Goal: Task Accomplishment & Management: Use online tool/utility

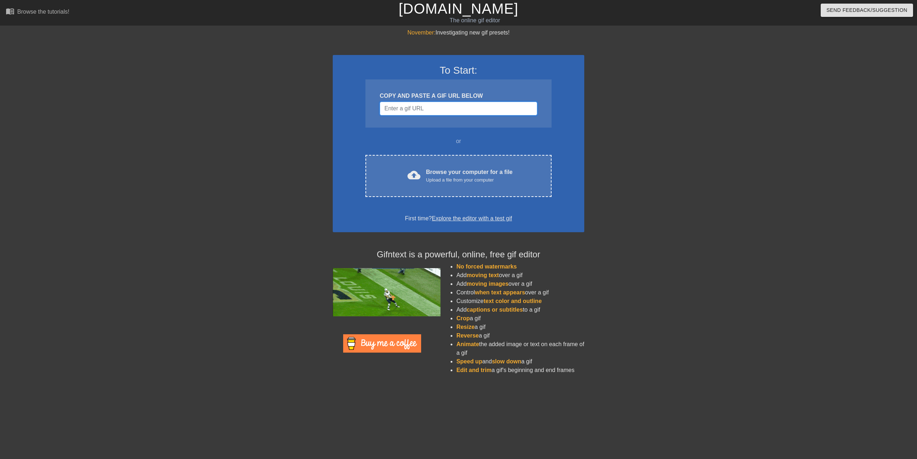
click at [434, 107] on input "Username" at bounding box center [458, 109] width 157 height 14
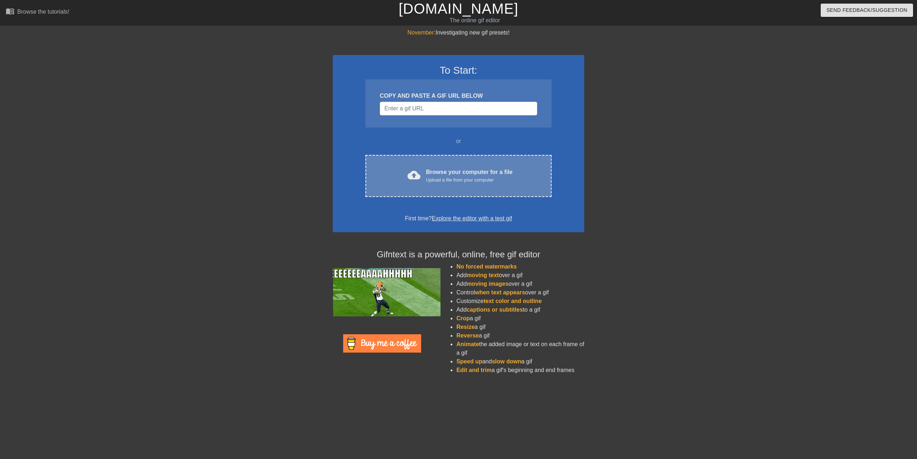
click at [457, 175] on div "Browse your computer for a file Upload a file from your computer" at bounding box center [469, 176] width 87 height 16
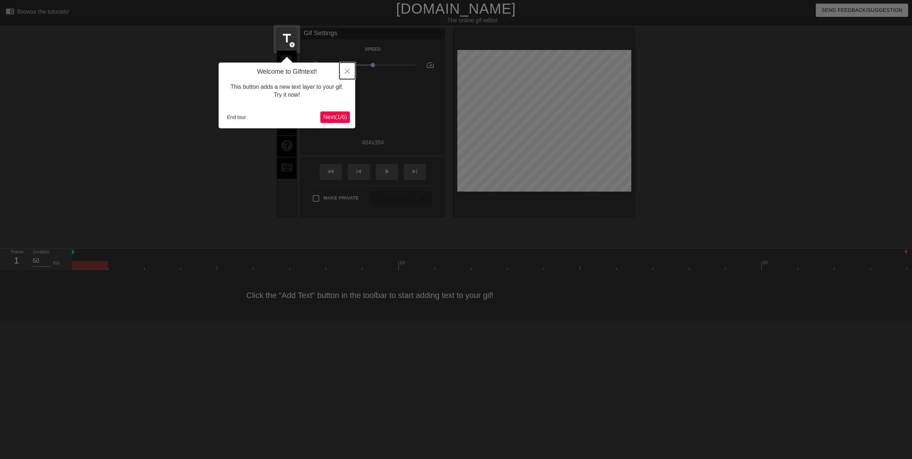
click at [346, 69] on icon "Close" at bounding box center [347, 71] width 5 height 5
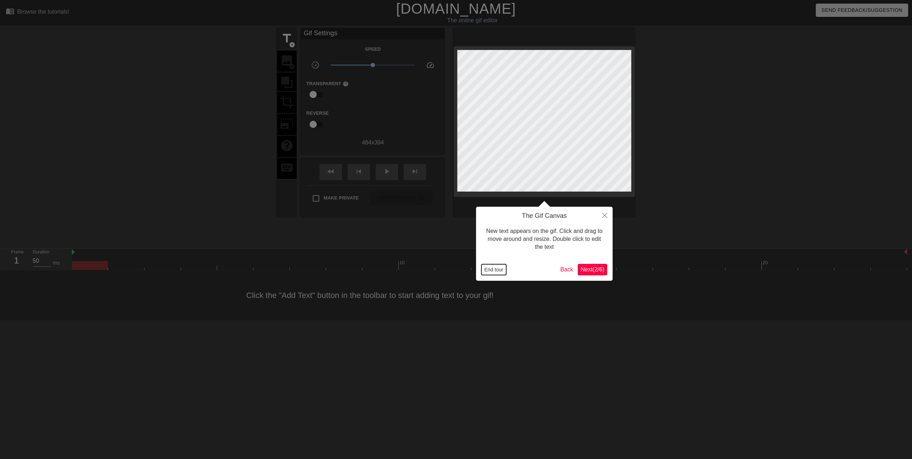
click at [493, 267] on button "End tour" at bounding box center [493, 269] width 25 height 11
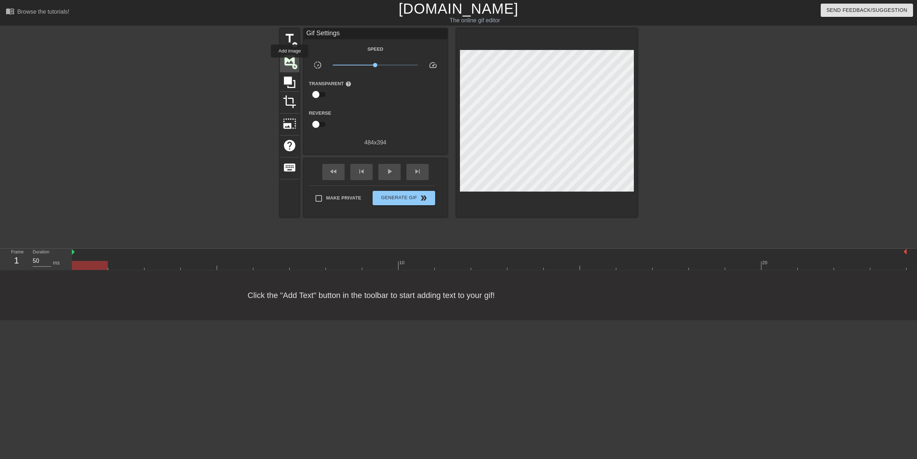
click at [290, 63] on span "image" at bounding box center [290, 61] width 14 height 14
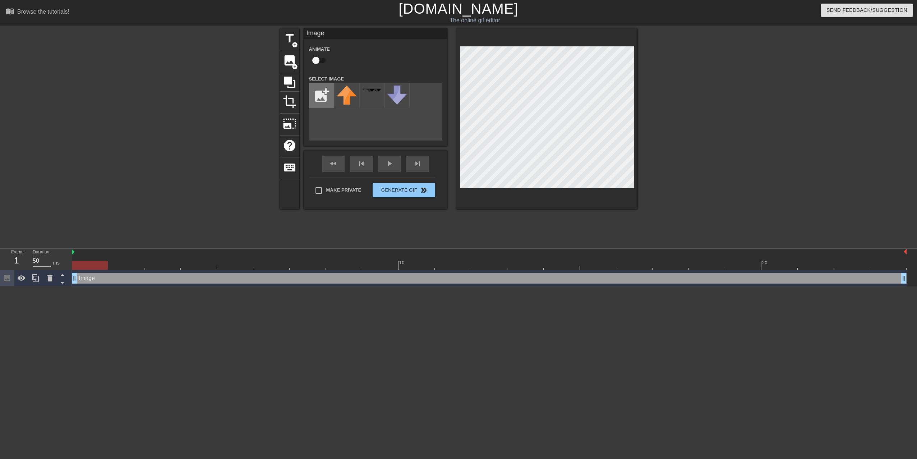
click at [324, 97] on input "file" at bounding box center [321, 95] width 24 height 24
type input "C:\fakepath\a-meteor-streaks-through-the-atmosphere-engulfed-in-flames-png.png"
click at [346, 97] on img at bounding box center [347, 96] width 20 height 20
click at [376, 124] on div "add_photo_alternate" at bounding box center [375, 112] width 133 height 58
click at [347, 100] on img at bounding box center [347, 96] width 20 height 20
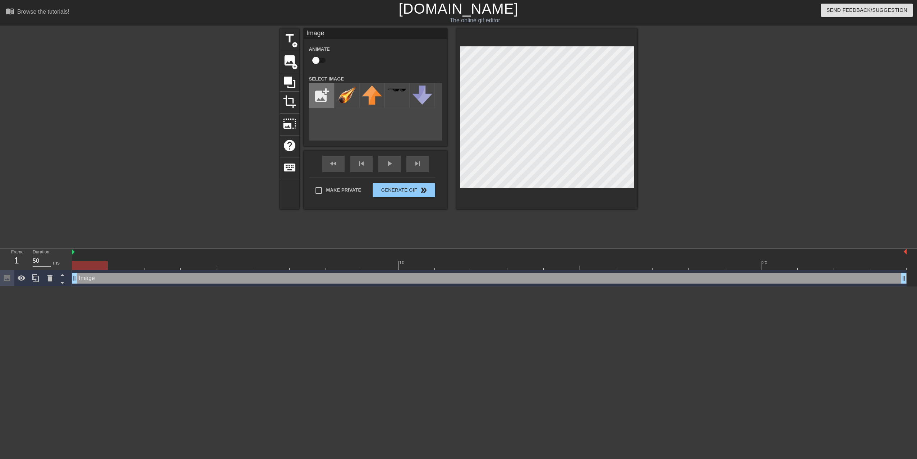
click at [326, 99] on input "file" at bounding box center [321, 95] width 24 height 24
click at [396, 116] on div "add_photo_alternate" at bounding box center [375, 112] width 133 height 58
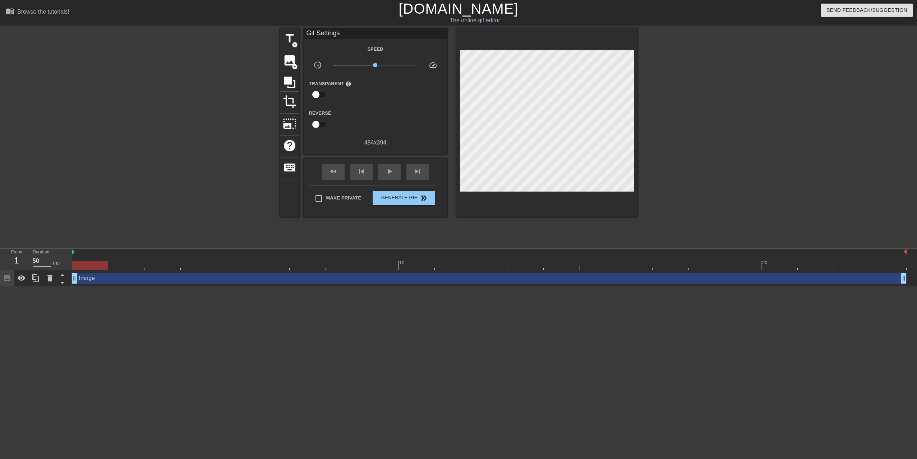
click at [339, 190] on div "Make Private Generate Gif double_arrow" at bounding box center [372, 199] width 126 height 28
click at [336, 198] on span "Make Private" at bounding box center [343, 197] width 35 height 7
click at [326, 198] on input "Make Private" at bounding box center [318, 198] width 15 height 15
checkbox input "true"
click at [291, 81] on icon at bounding box center [290, 83] width 12 height 12
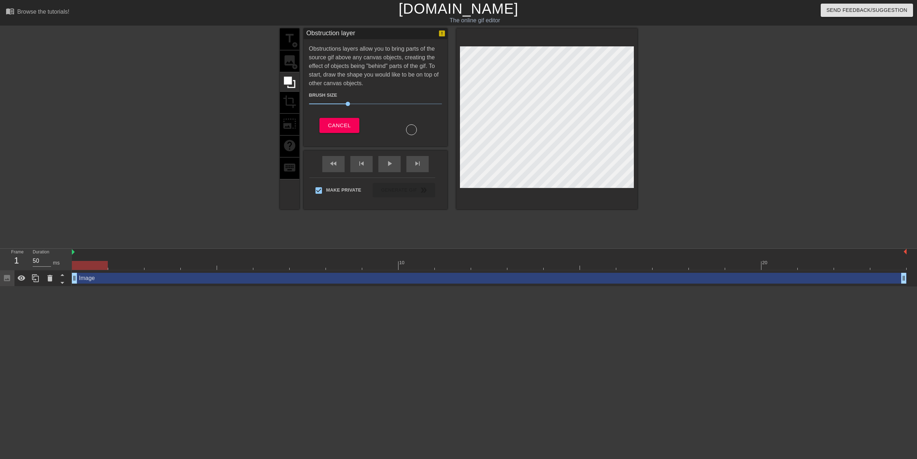
click at [293, 63] on div "title add_circle image add_circle crop photo_size_select_large help keyboard" at bounding box center [289, 118] width 19 height 181
click at [347, 123] on span "Cancel" at bounding box center [339, 125] width 23 height 9
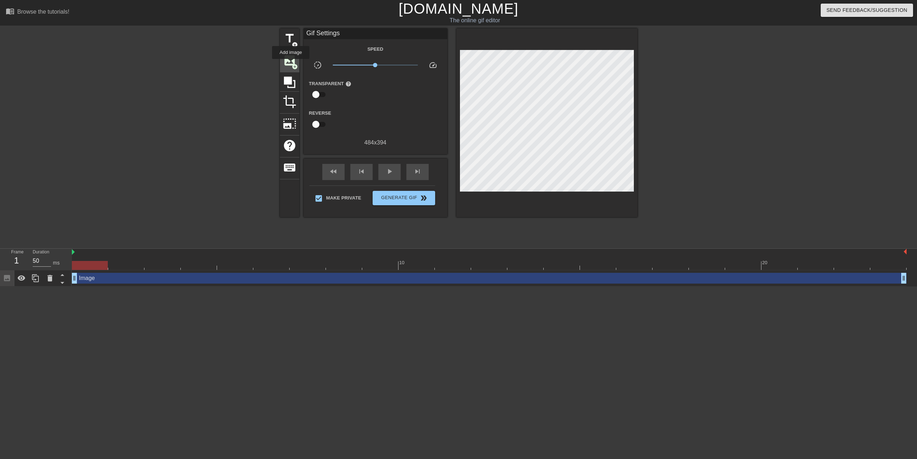
click at [291, 64] on span "image" at bounding box center [290, 61] width 14 height 14
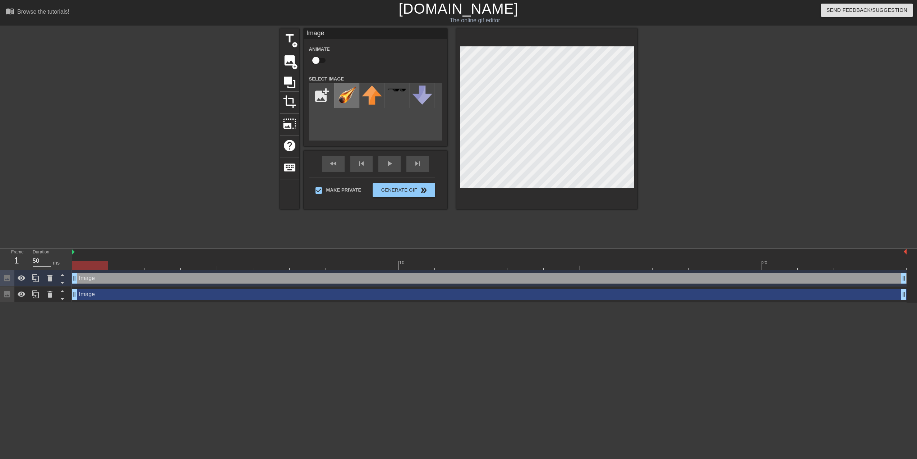
click at [348, 96] on img at bounding box center [347, 96] width 20 height 20
click at [349, 127] on div "add_photo_alternate" at bounding box center [375, 112] width 133 height 58
click at [285, 98] on span "crop" at bounding box center [290, 102] width 14 height 14
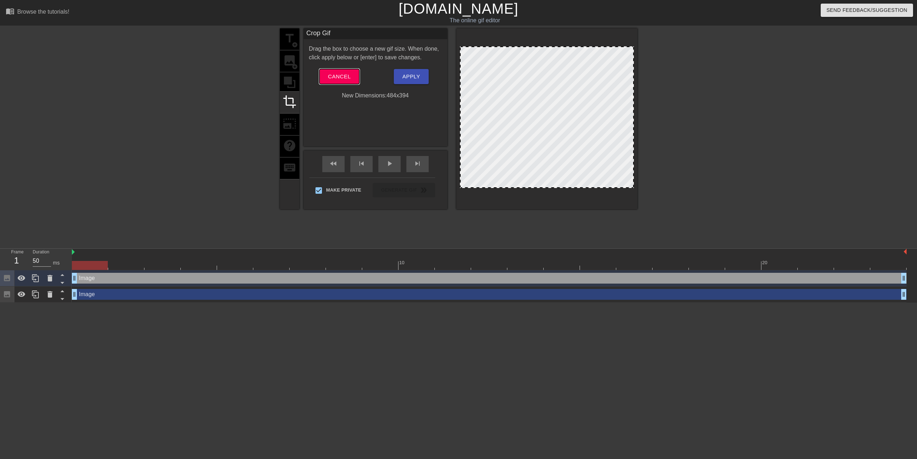
click at [341, 77] on span "Cancel" at bounding box center [339, 76] width 23 height 9
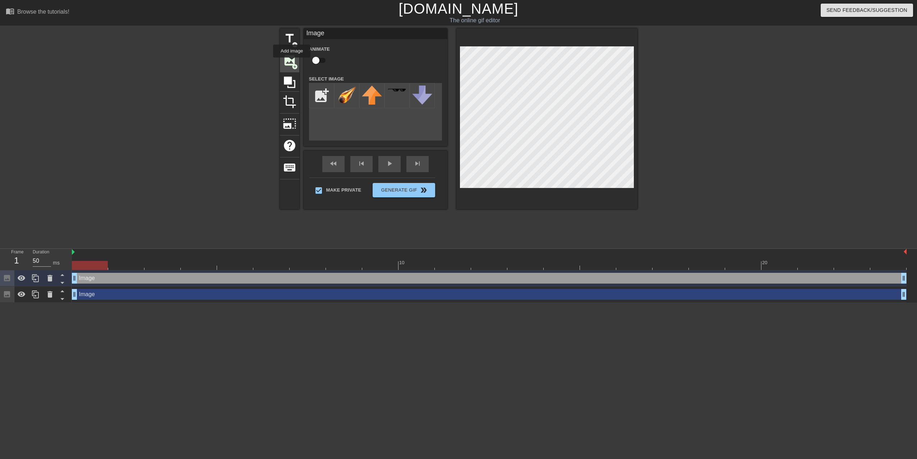
click at [292, 64] on span "add_circle" at bounding box center [295, 67] width 6 height 6
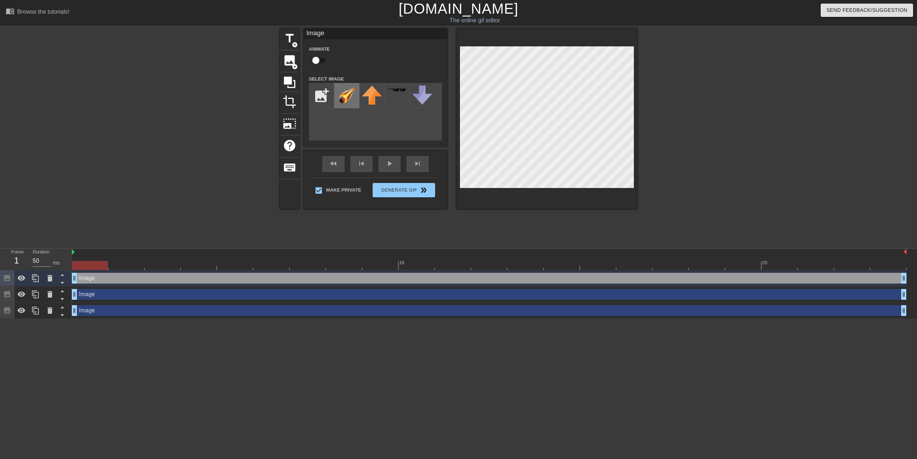
click at [354, 98] on img at bounding box center [347, 96] width 20 height 20
click at [325, 96] on input "file" at bounding box center [321, 95] width 24 height 24
click at [366, 96] on img at bounding box center [372, 95] width 20 height 19
click at [354, 96] on img at bounding box center [347, 96] width 20 height 20
click at [287, 81] on icon at bounding box center [290, 83] width 12 height 12
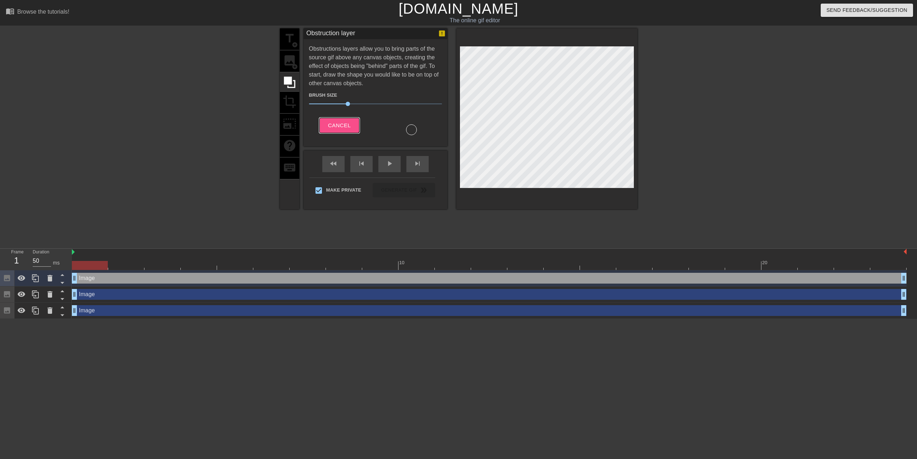
click at [333, 118] on button "Cancel" at bounding box center [340, 125] width 40 height 15
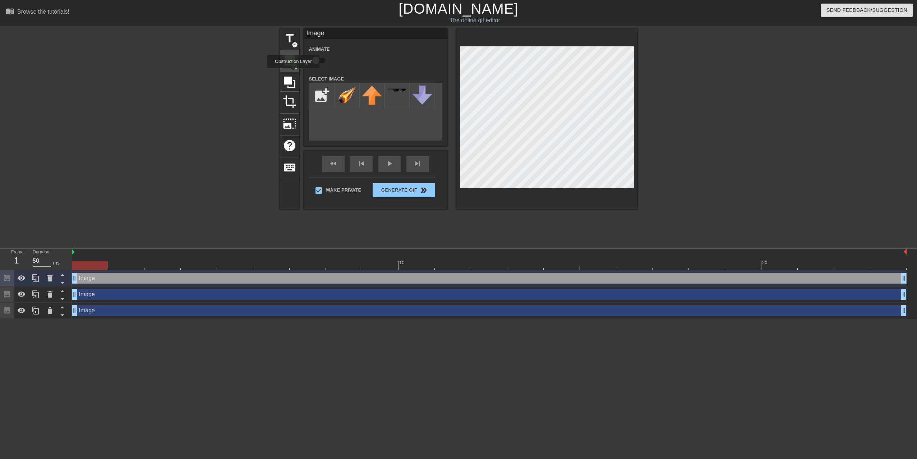
click at [293, 62] on span "image" at bounding box center [290, 61] width 14 height 14
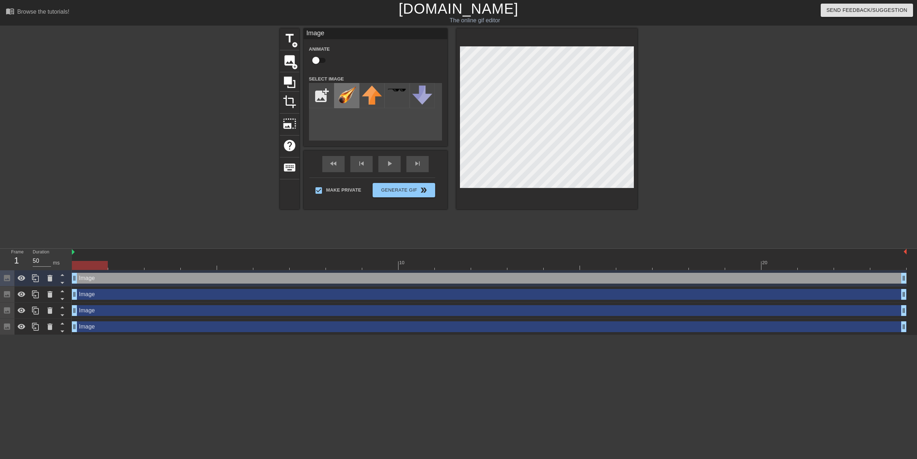
click at [348, 93] on img at bounding box center [347, 96] width 20 height 20
click at [320, 60] on input "checkbox" at bounding box center [315, 61] width 41 height 14
click at [320, 60] on input "checkbox" at bounding box center [322, 61] width 41 height 14
checkbox input "false"
click at [288, 80] on icon at bounding box center [290, 83] width 12 height 12
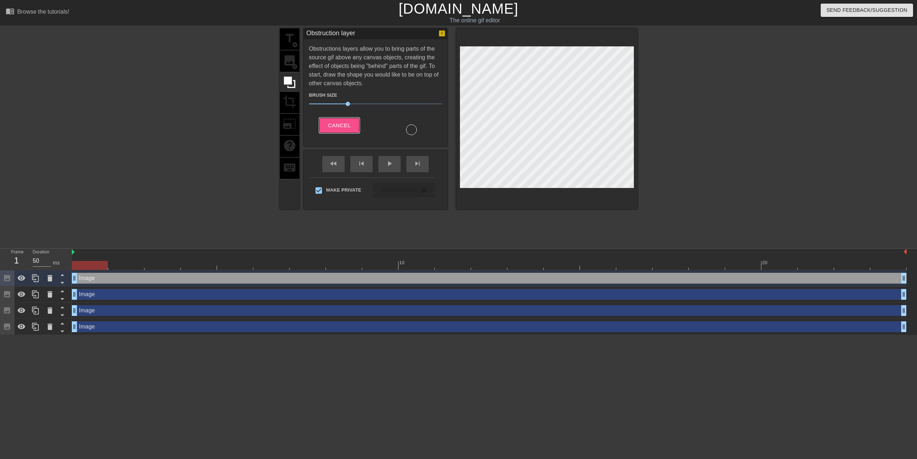
click at [341, 122] on span "Cancel" at bounding box center [339, 125] width 23 height 9
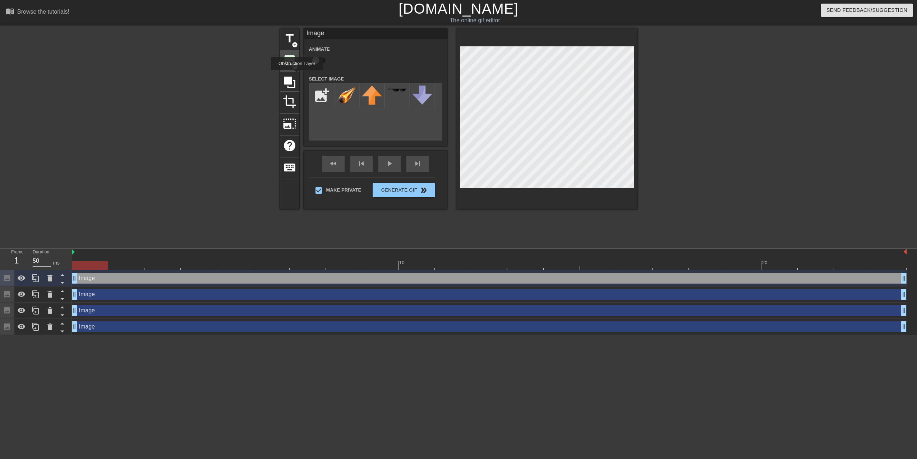
click at [293, 65] on span "add_circle" at bounding box center [295, 67] width 6 height 6
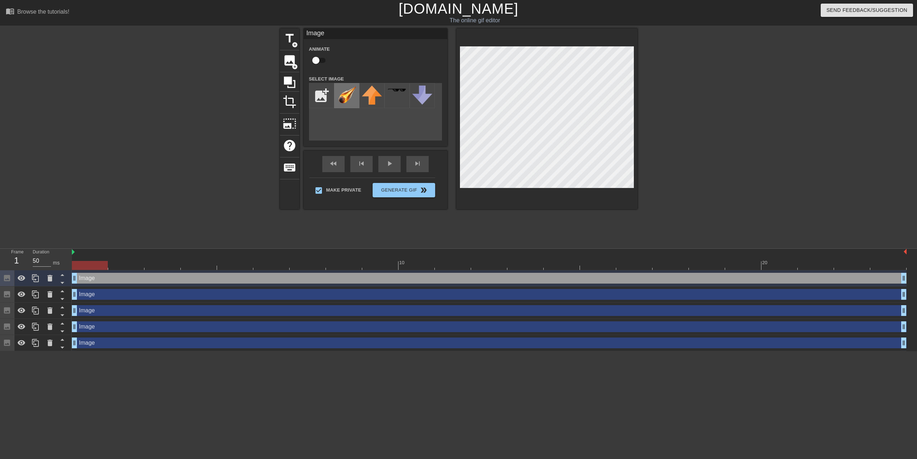
click at [343, 96] on img at bounding box center [347, 96] width 20 height 20
click at [294, 42] on span "add_circle" at bounding box center [295, 45] width 6 height 6
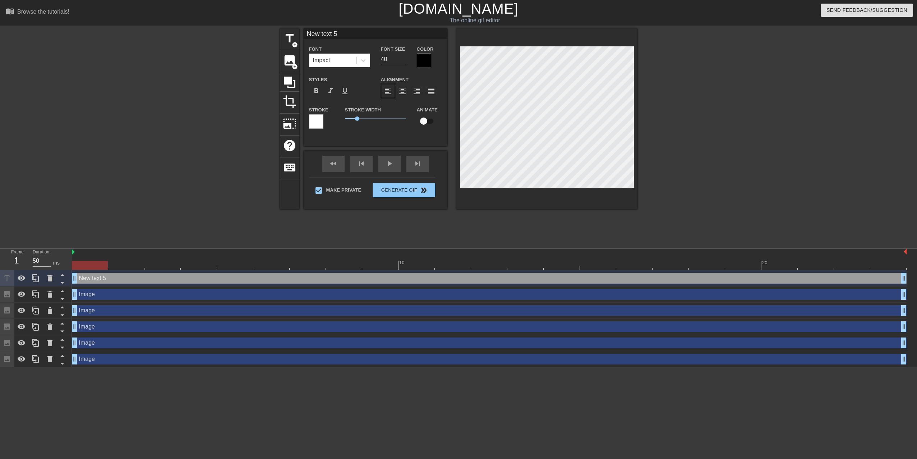
scroll to position [1, 1]
type input "w"
type textarea "w"
type input "wh"
type textarea "wh"
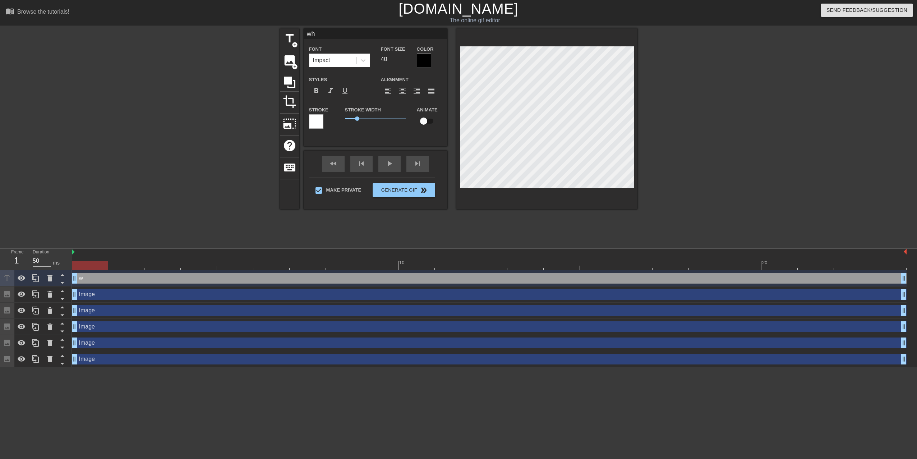
type input "whe"
type textarea "whe"
type input "when"
type textarea "when"
type input "when"
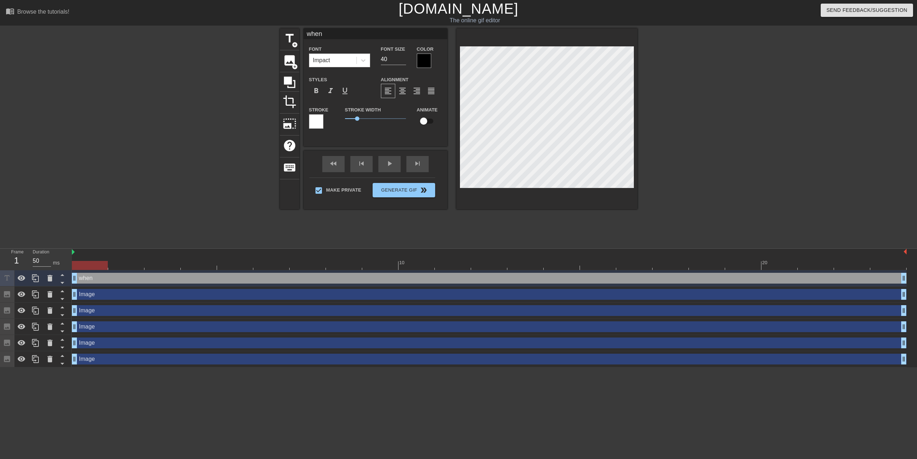
type textarea "when"
type input "when t"
type textarea "when t"
type input "when th"
type textarea "when the"
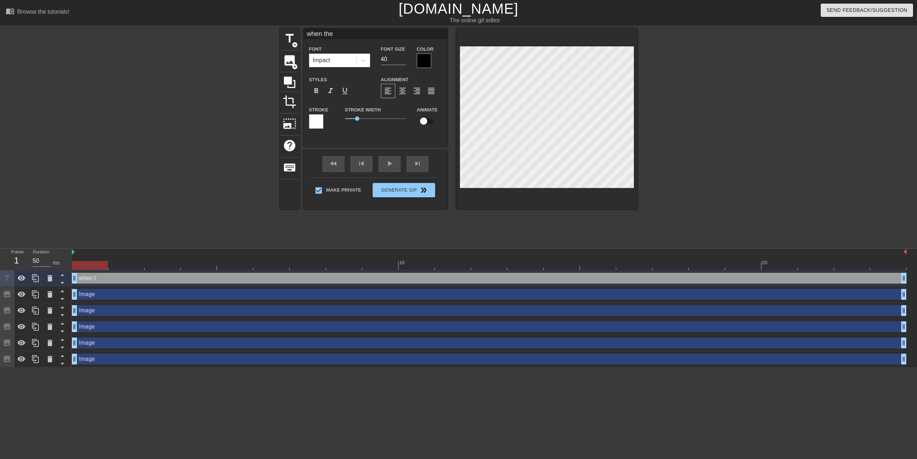
type input "when the"
type textarea "when the"
type input "when the e"
type textarea "when the e"
type input "when the en"
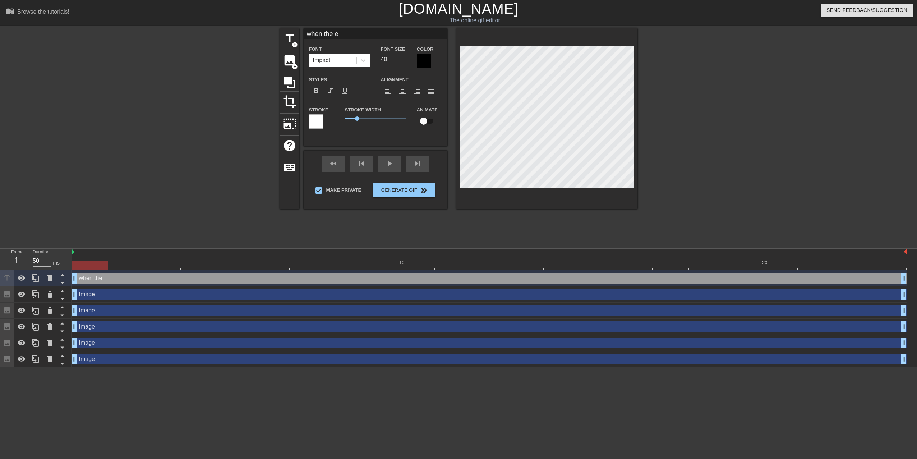
type textarea "when the en"
type input "when the ene"
type textarea "when the ene"
type input "when the enem"
type textarea "when the enem"
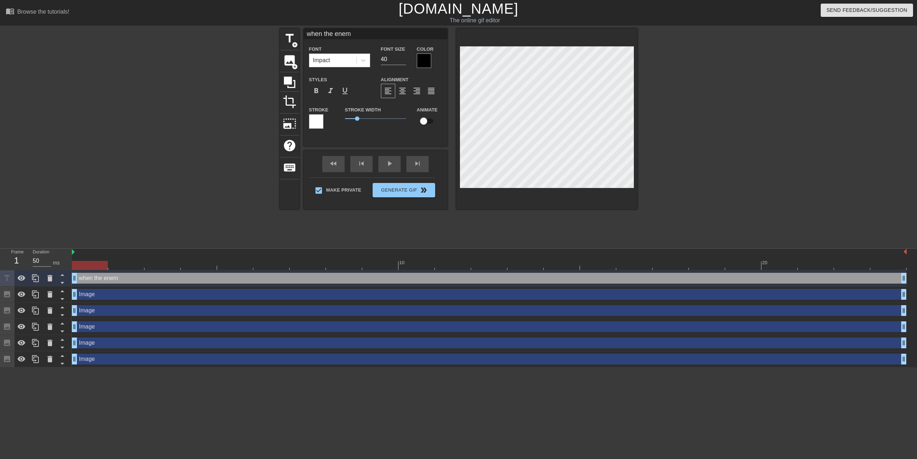
type input "when the enemy"
type textarea "when the enemy"
type input "when the enemy"
type textarea "when the enemy"
type input "when the enemy h"
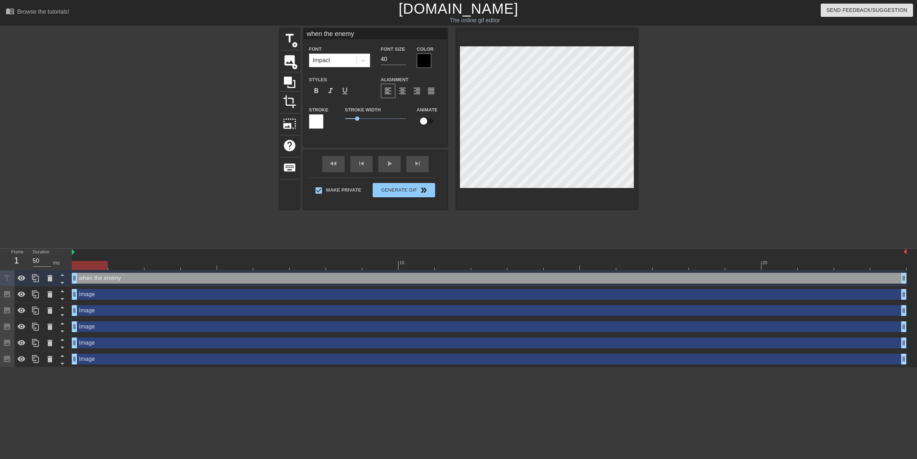
type textarea "when the enemy h"
type input "when the enemy ha"
type textarea "when the enemy ha"
type input "when the enemy has"
type textarea "when the enemy has"
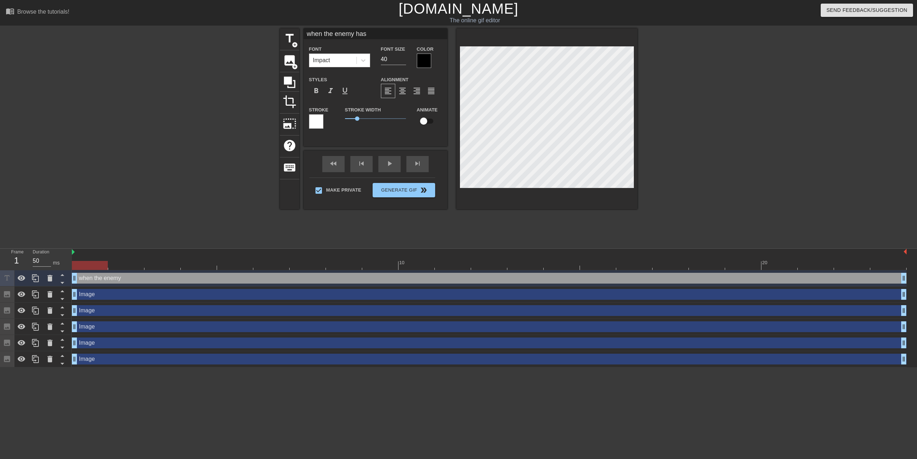
type input "when the enemy has"
type textarea "when the enemy has"
type input "when the enemy has a"
type textarea "when the enemy has a"
type input "when the enemy has a"
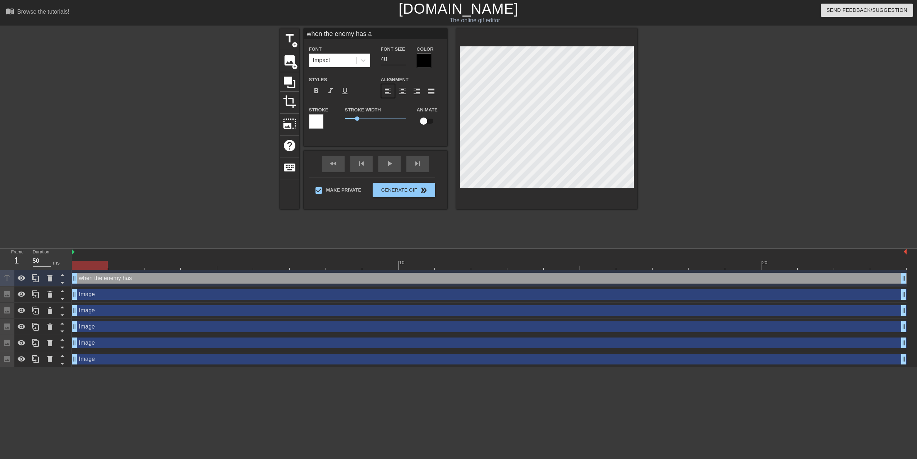
type textarea "when the enemy has a"
type input "when the enemy has a s"
type textarea "when the enemy has a s"
type input "when the enemy has a st"
type textarea "when the enemy has a st"
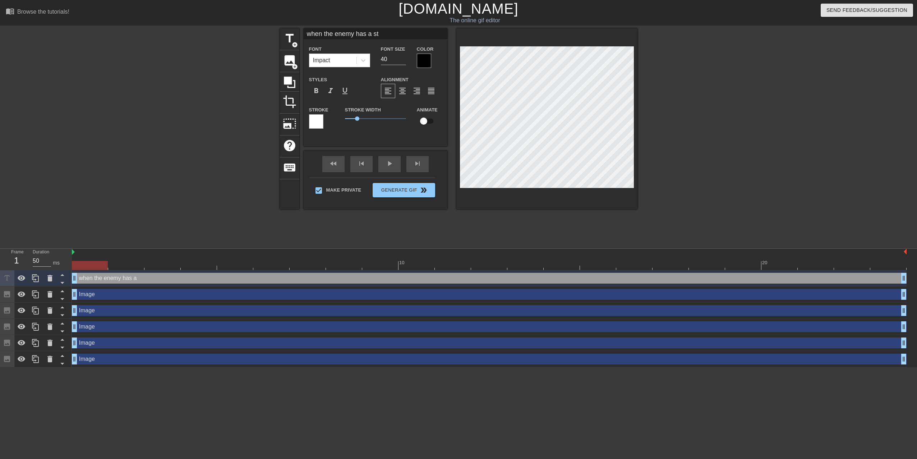
type input "when the enemy has a sta"
type textarea "when the enemy has a sta"
type input "when the enemy has a stat"
type textarea "when the enemy has a stat"
type input "when the enemy has a sta"
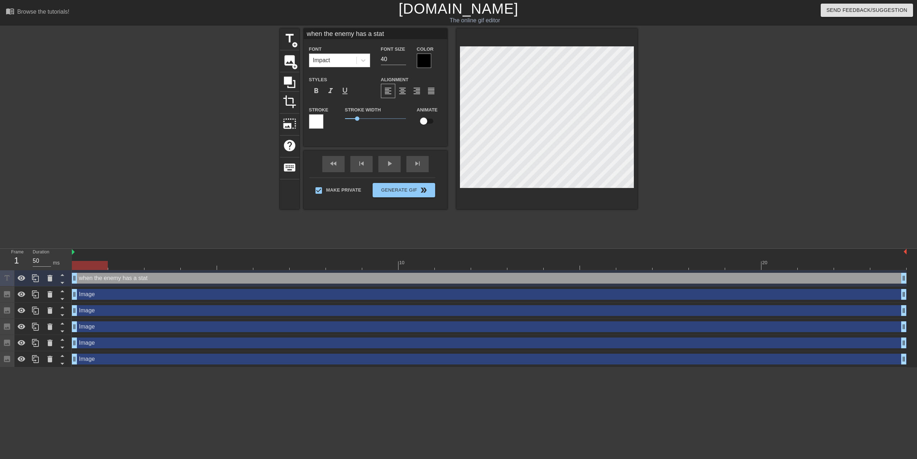
type textarea "when the enemy has a sta"
type input "when the enemy has a star"
type textarea "when the enemy has a star"
type input "when the enemy has a starf"
type textarea "when the enemy has a starf"
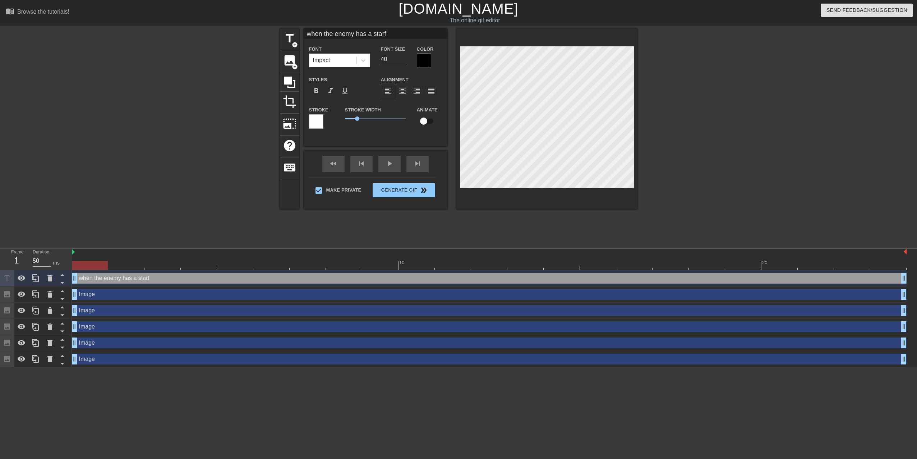
type input "when the enemy has a starfa"
type textarea "when the enemy has a starfa"
type input "when the enemy has a starfai"
type textarea "when the enemy has a starfai"
type input "when the enemy has a starfair"
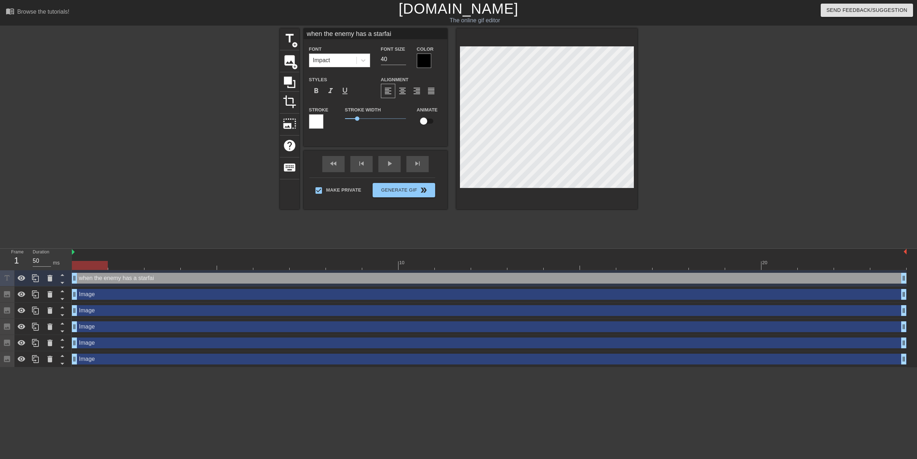
type textarea "when the enemy has a starfair"
type input "when the enemy has a starfaire"
type textarea "when the enemy has a starfaire"
type input "when the enemy has a starfair"
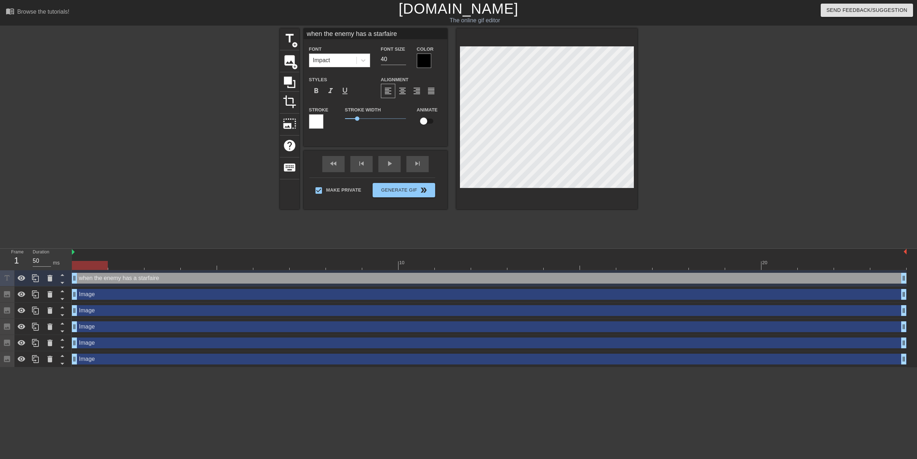
type textarea "when the enemy has a starfair"
type input "when the enemy has a starfai"
type textarea "when the enemy has a starfai"
type input "when the enemy has a starfa"
type textarea "when the enemy has a starfa"
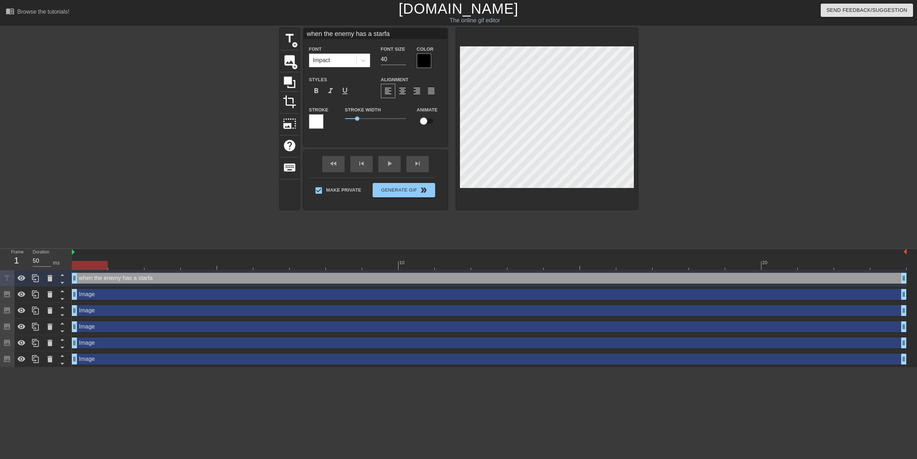
type input "when the enemy has a starf"
type textarea "when the enemy has a starf"
type input "when the enemy has a starfi"
type textarea "when the enemy has a starfi"
type input "when the enemy has a starfir"
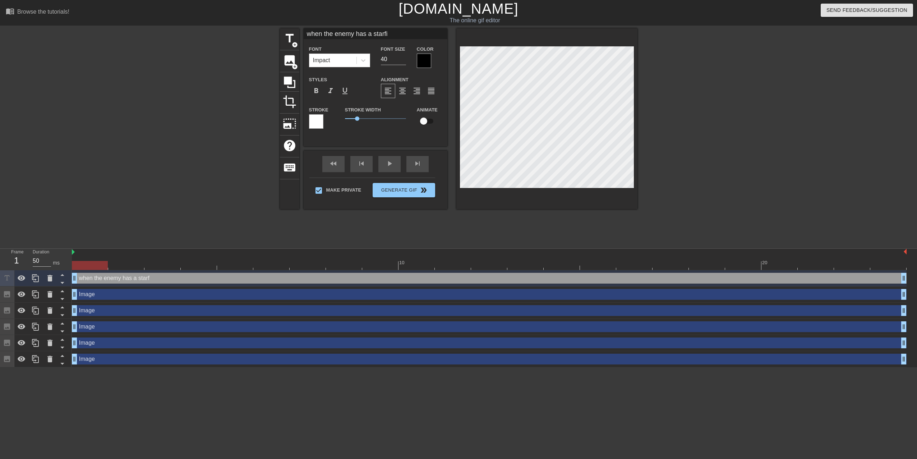
type textarea "when the enemy has a starfir"
type input "when the enemy has a starfire"
type textarea "when the enemy has a starfire"
type input "when the enemy has a starfire"
type textarea "when the enemy has a starfire"
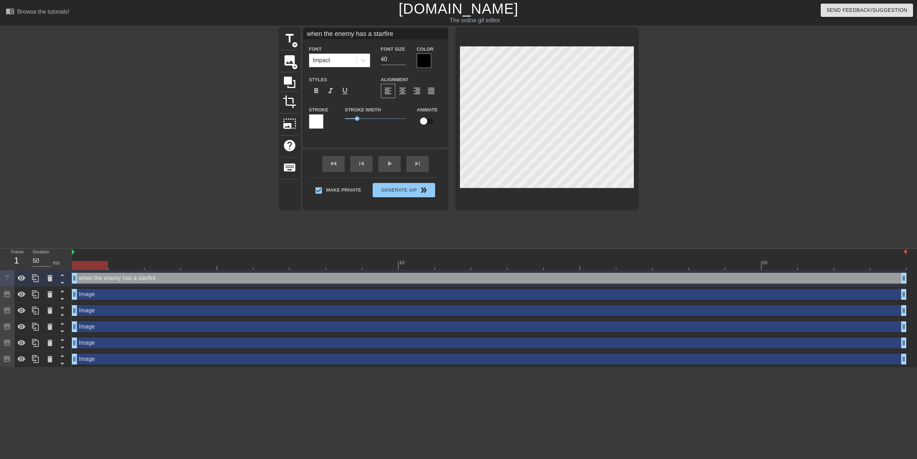
type input "when the enemy has a starfire g"
type textarea "when the enemy has a starfire g"
type input "when the enemy has a starfire ge"
type textarea "when the enemy has a starfire ge"
type input "when the enemy has a starfire gem"
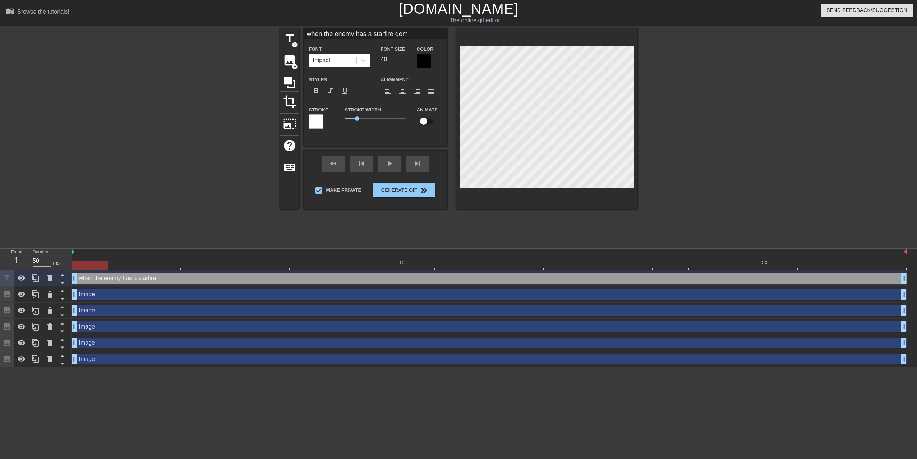
scroll to position [1, 5]
type textarea "when the enemy has a starfire gem"
click at [364, 60] on icon at bounding box center [363, 60] width 7 height 7
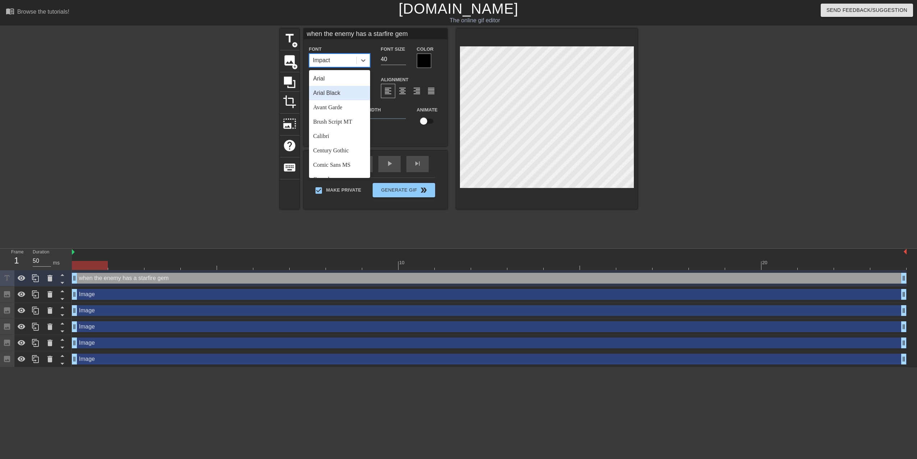
click at [339, 95] on div "Arial Black" at bounding box center [339, 93] width 61 height 14
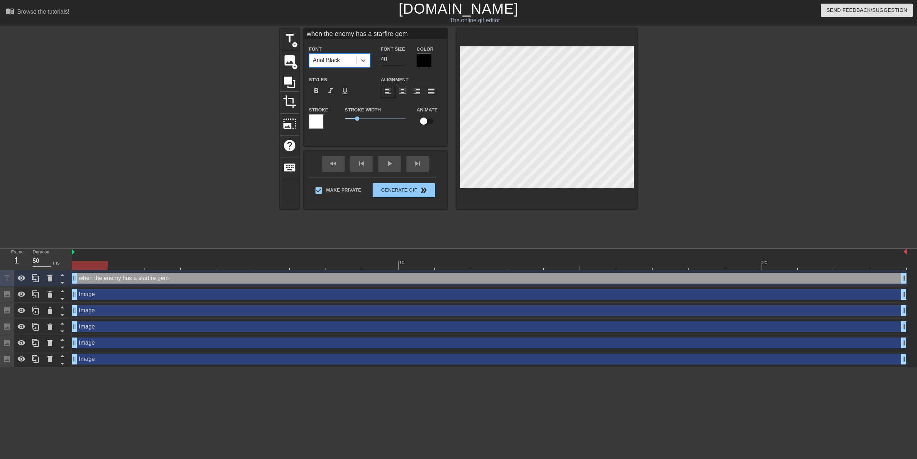
scroll to position [1, 4]
type input "when the enemyhas a starfire gem"
type textarea "when the enemyhas a starfire gem"
type input "when the enemyhas a starfire gem"
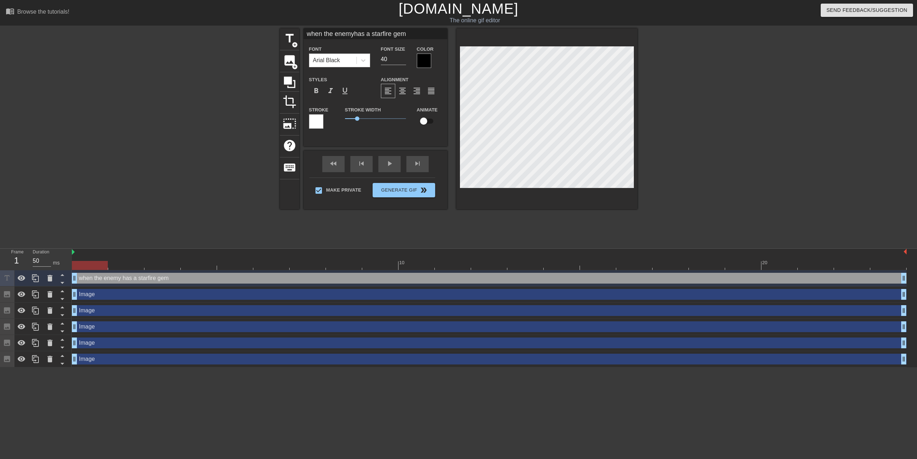
type textarea "when the enemy has a starfire gem"
click at [678, 104] on div at bounding box center [700, 136] width 108 height 216
click at [687, 73] on div at bounding box center [700, 136] width 108 height 216
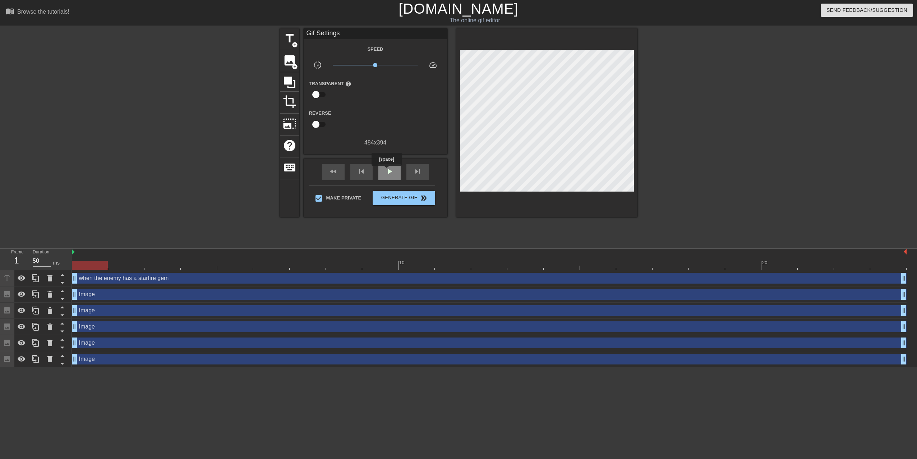
click at [386, 171] on span "play_arrow" at bounding box center [389, 171] width 9 height 9
type input "100"
click at [386, 171] on span "pause" at bounding box center [389, 171] width 9 height 9
